Goal: Task Accomplishment & Management: Manage account settings

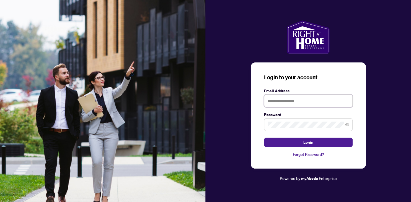
click at [274, 95] on input "text" at bounding box center [308, 101] width 89 height 13
type input "**********"
click at [264, 138] on button "Login" at bounding box center [308, 142] width 89 height 9
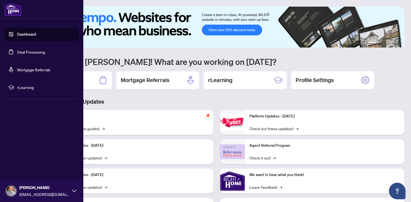
click at [25, 52] on link "Deal Processing" at bounding box center [31, 52] width 28 height 5
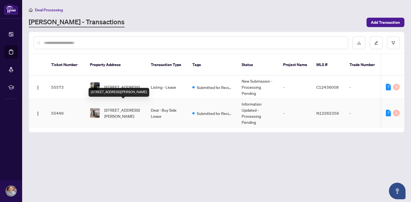
click at [121, 107] on span "[STREET_ADDRESS][PERSON_NAME]" at bounding box center [123, 113] width 38 height 12
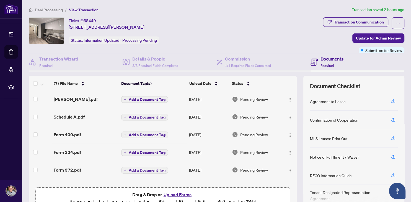
scroll to position [30, 0]
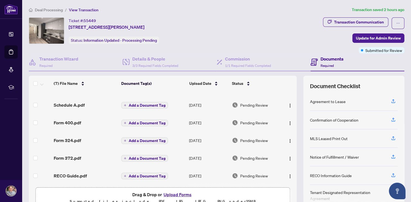
click at [177, 194] on button "Upload Forms" at bounding box center [177, 194] width 31 height 7
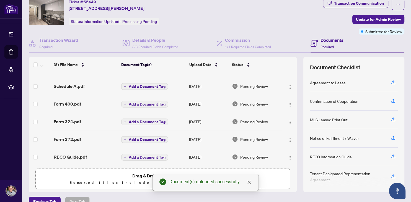
scroll to position [19, 0]
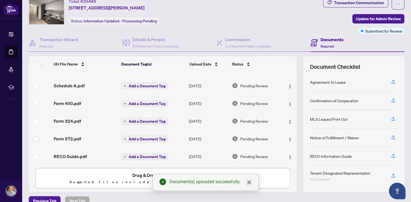
click at [250, 184] on icon "close" at bounding box center [249, 183] width 4 height 4
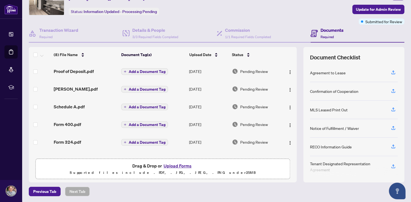
scroll to position [0, 0]
click at [142, 71] on span "Add a Document Tag" at bounding box center [147, 72] width 37 height 4
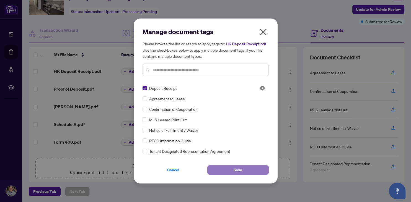
click at [234, 170] on span "Save" at bounding box center [238, 170] width 9 height 9
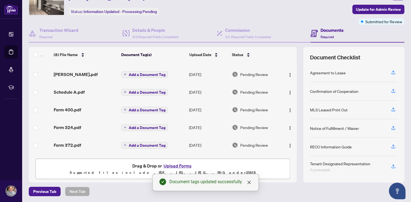
scroll to position [34, 0]
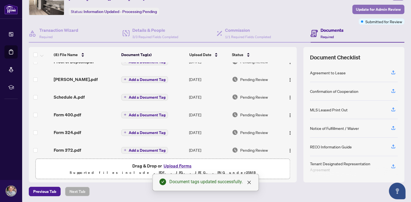
click at [379, 8] on span "Update for Admin Review" at bounding box center [378, 9] width 45 height 9
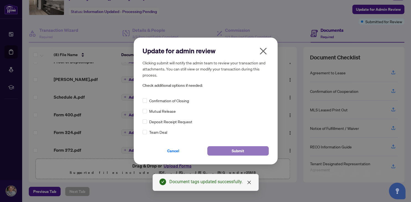
click at [238, 150] on span "Submit" at bounding box center [238, 151] width 12 height 9
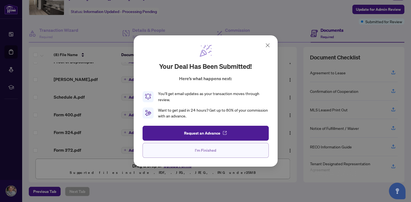
click at [212, 149] on span "I'm Finished" at bounding box center [205, 150] width 21 height 9
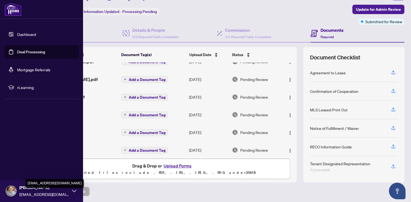
click at [34, 192] on span "[EMAIL_ADDRESS][DOMAIN_NAME]" at bounding box center [44, 195] width 50 height 6
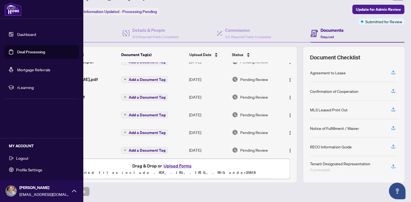
click at [25, 156] on span "Logout" at bounding box center [22, 158] width 12 height 9
